Goal: Task Accomplishment & Management: Use online tool/utility

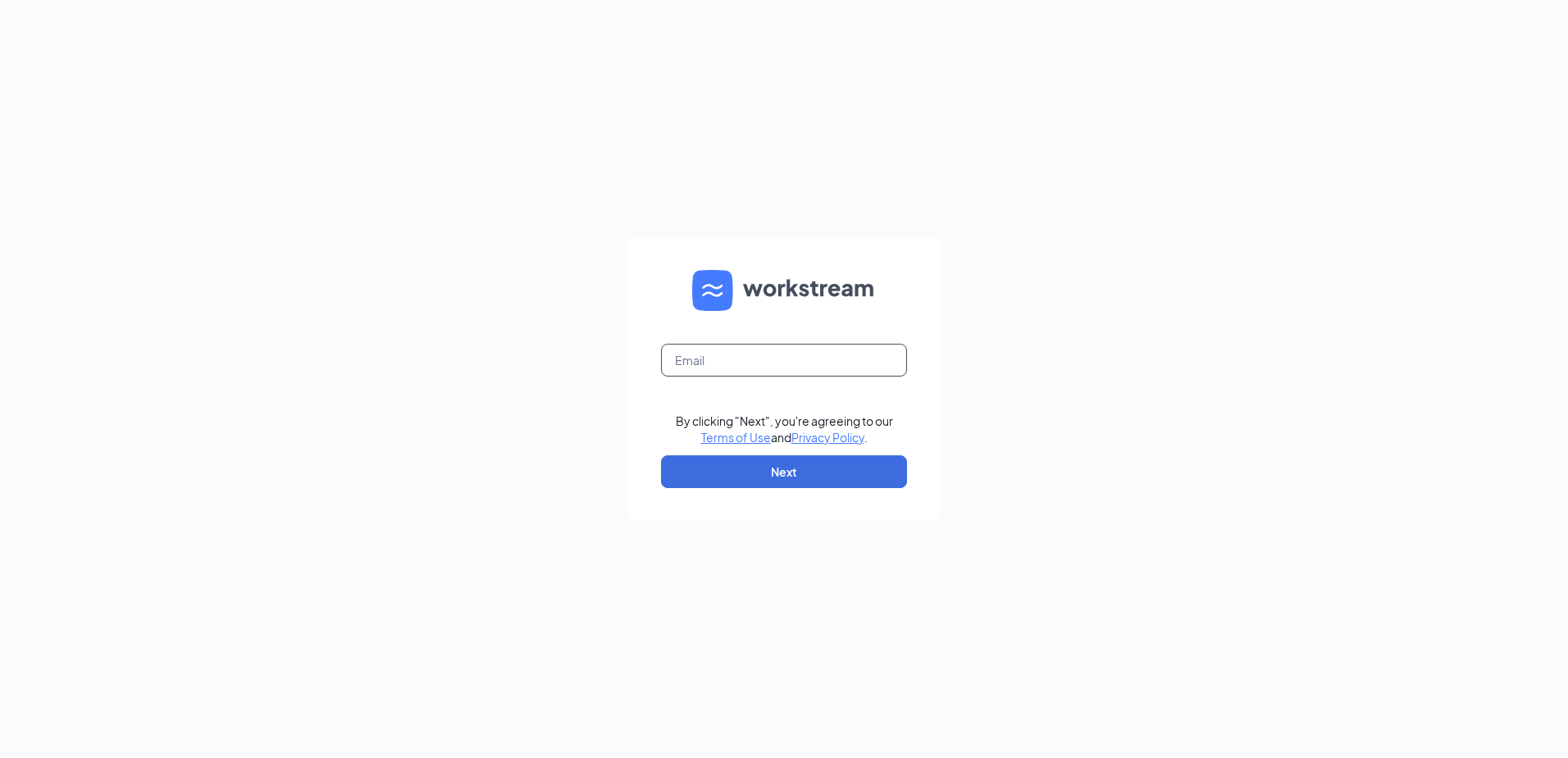
click at [806, 367] on input "text" at bounding box center [784, 359] width 246 height 33
type input "culverstodddrive@gmail.com"
click at [761, 473] on button "Next" at bounding box center [784, 471] width 246 height 33
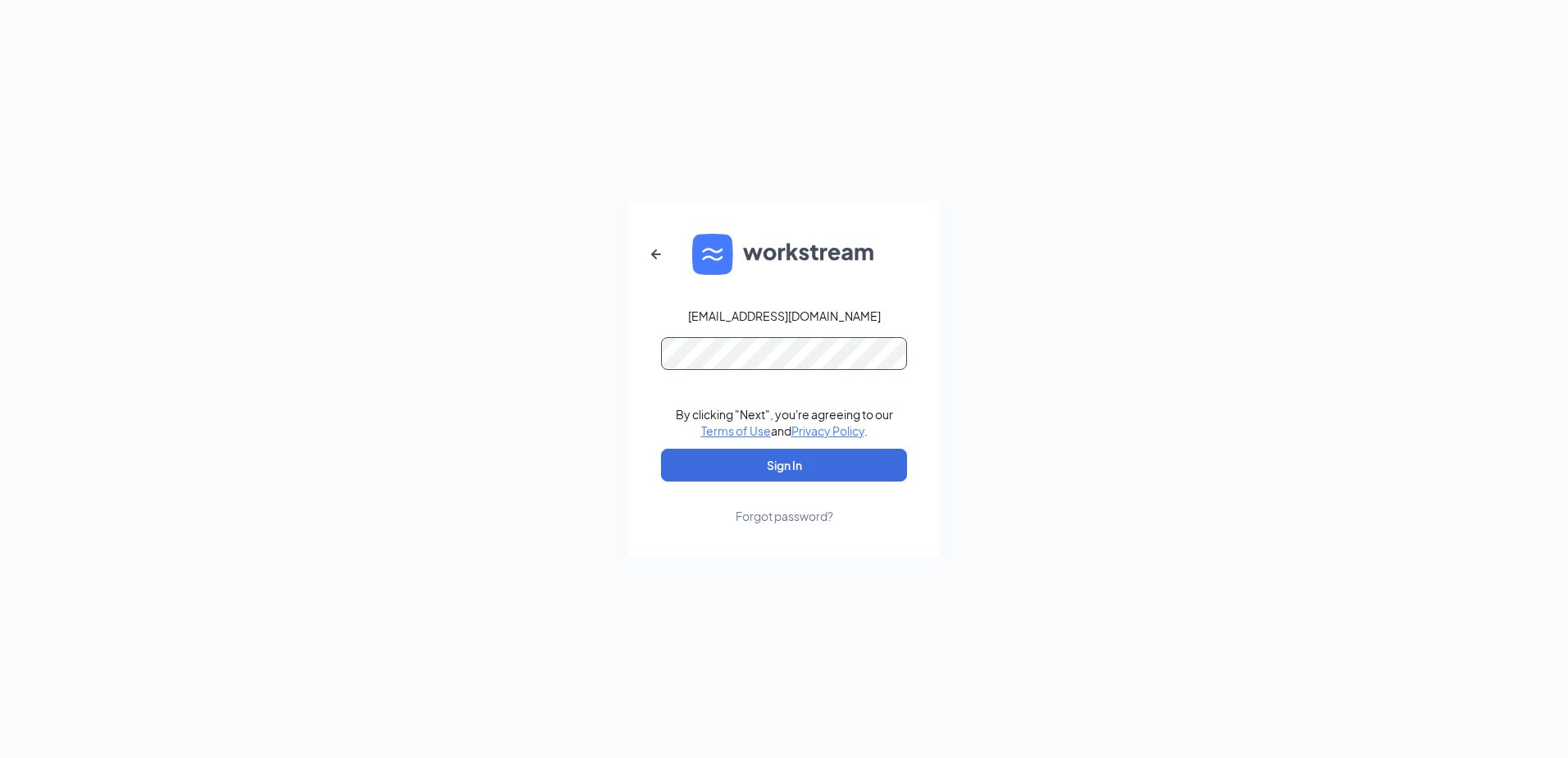
click at [661, 449] on button "Sign In" at bounding box center [784, 465] width 246 height 33
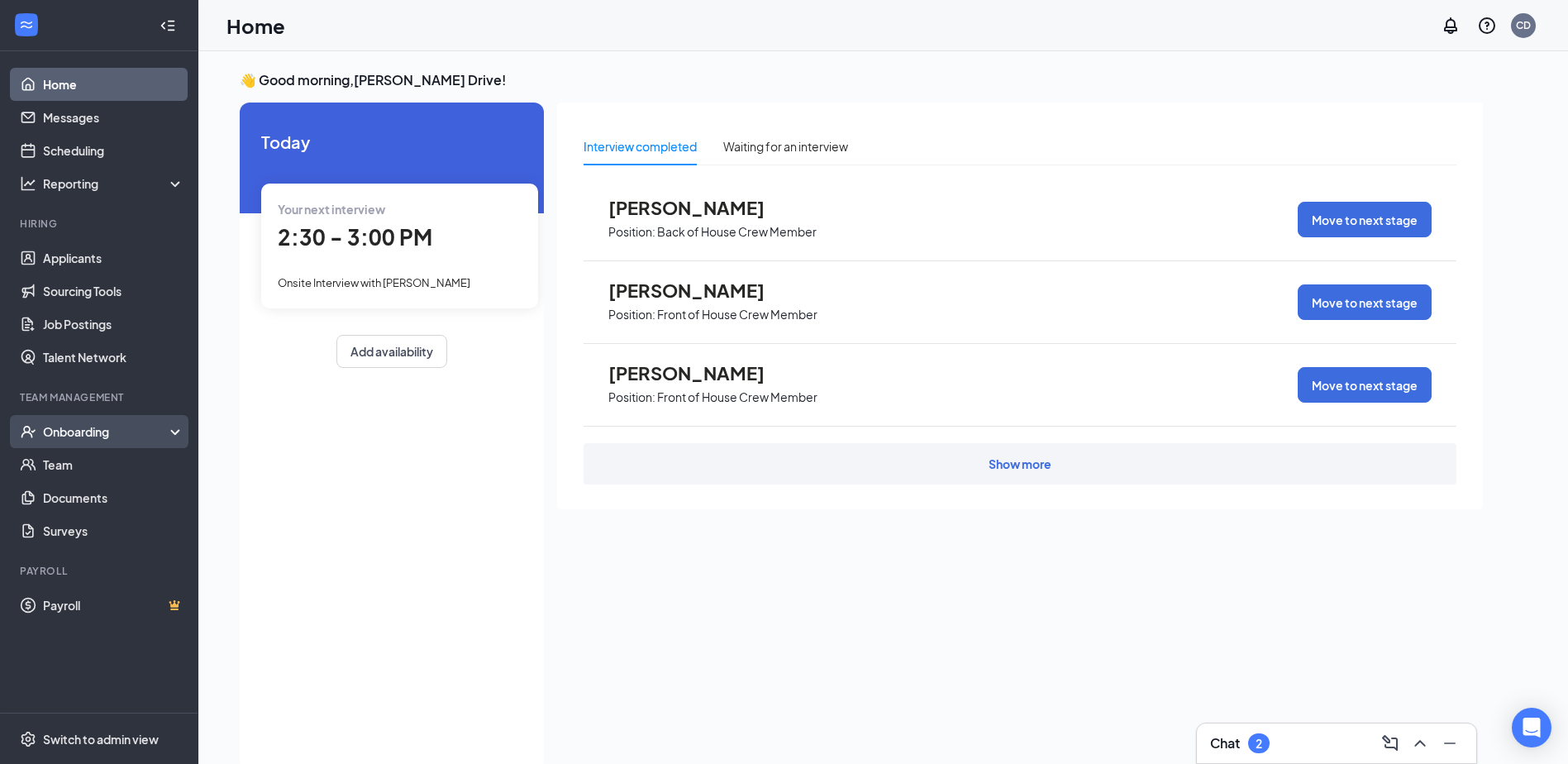
click at [59, 443] on div "Onboarding" at bounding box center [99, 432] width 198 height 33
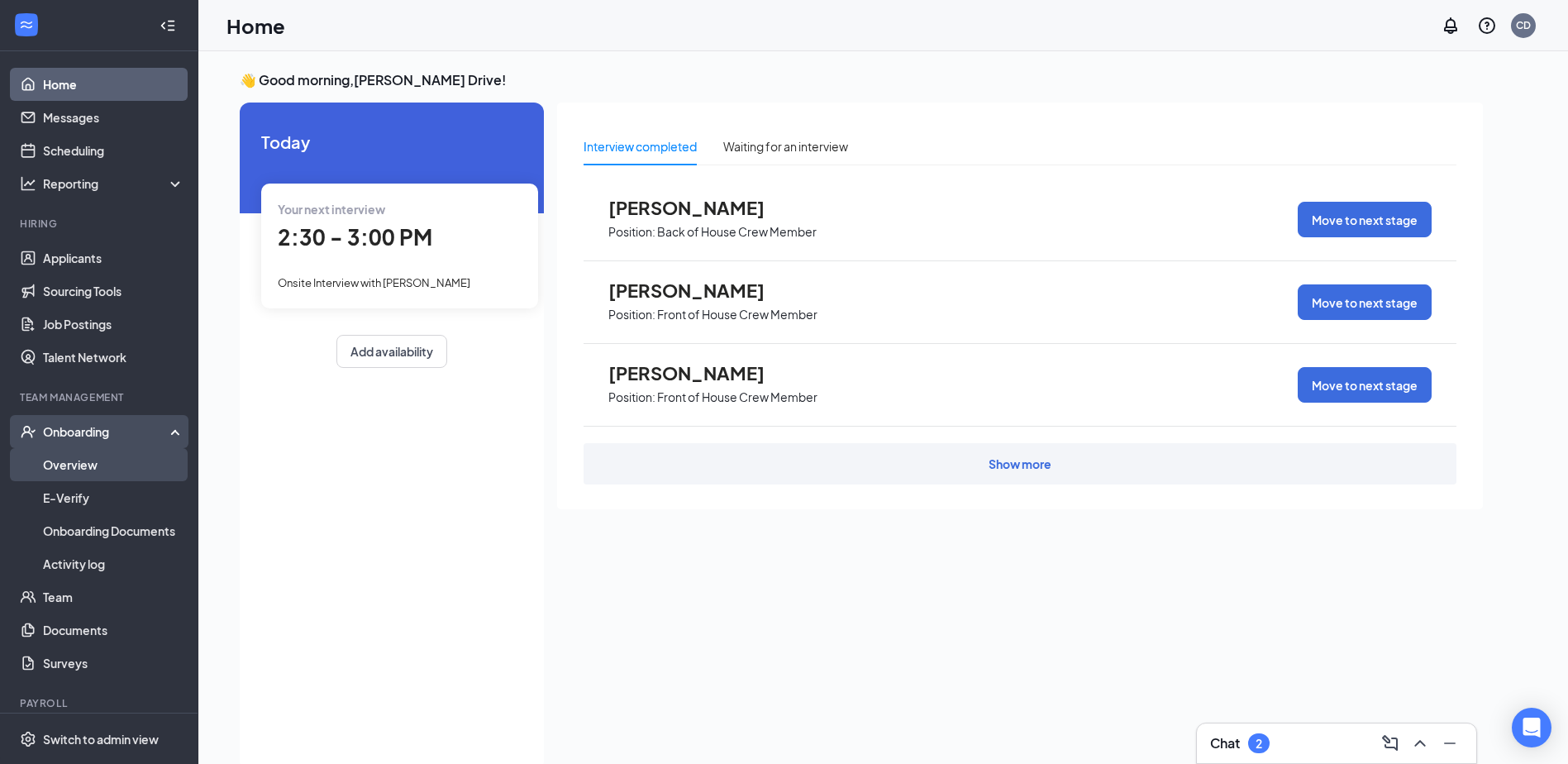
click at [66, 466] on link "Overview" at bounding box center [113, 464] width 141 height 33
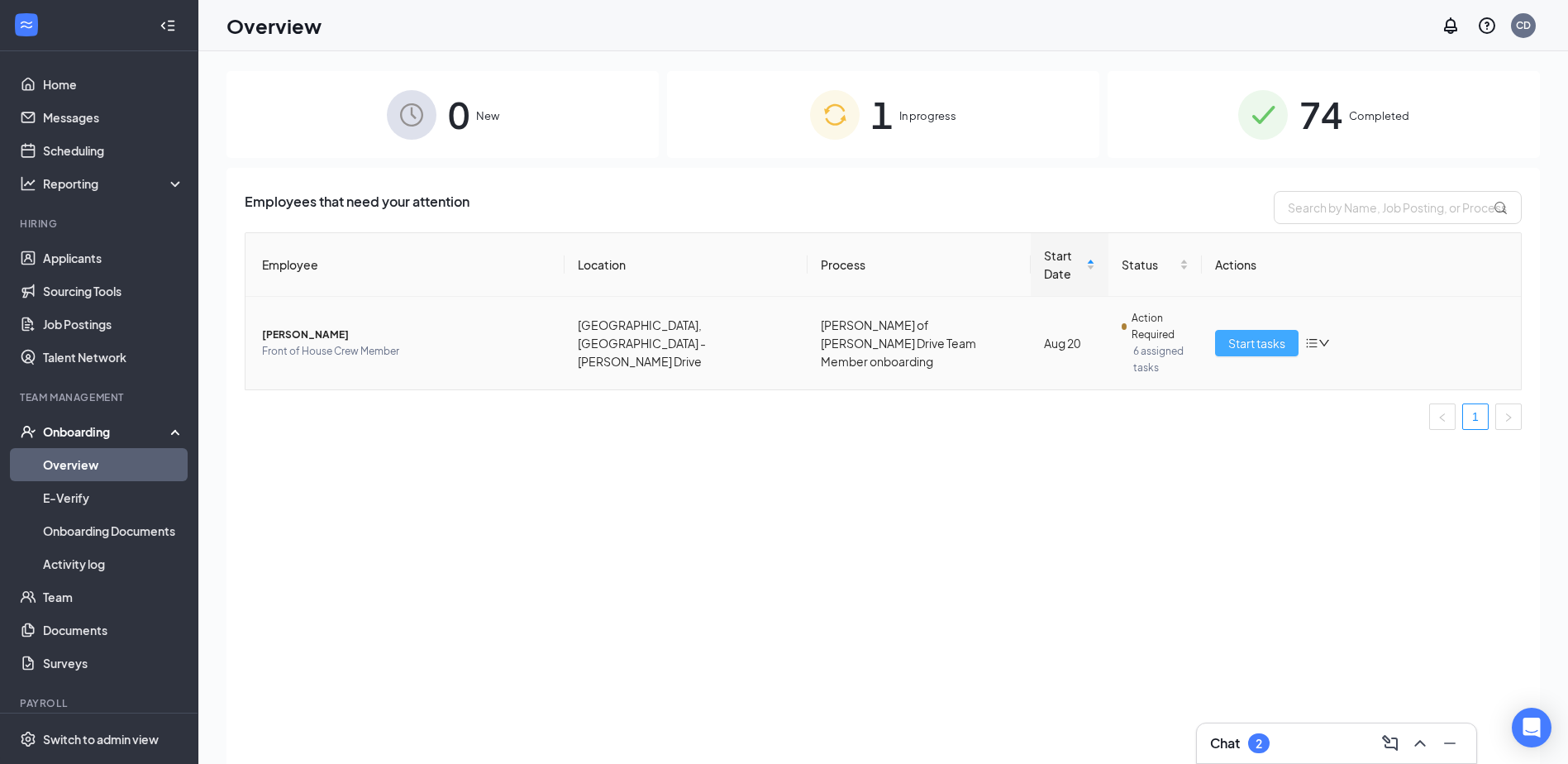
click at [1270, 342] on span "Start tasks" at bounding box center [1256, 343] width 57 height 18
